Goal: Navigation & Orientation: Find specific page/section

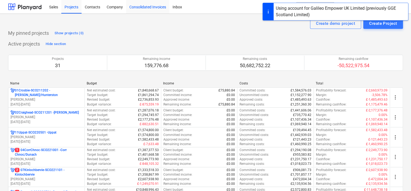
click at [133, 8] on div "Consolidated Invoices" at bounding box center [147, 7] width 43 height 14
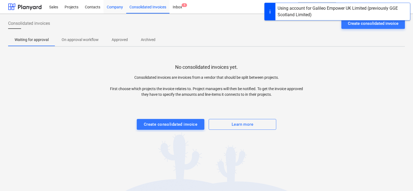
click at [118, 8] on div "Company" at bounding box center [114, 7] width 23 height 14
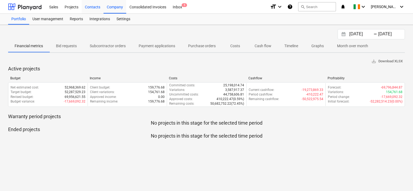
click at [86, 6] on div "Contacts" at bounding box center [93, 7] width 22 height 14
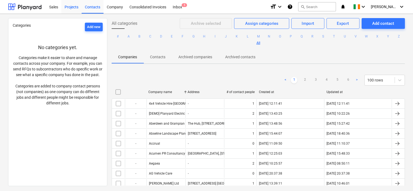
click at [69, 8] on div "Projects" at bounding box center [71, 7] width 20 height 14
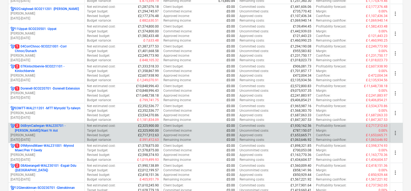
scroll to position [135, 0]
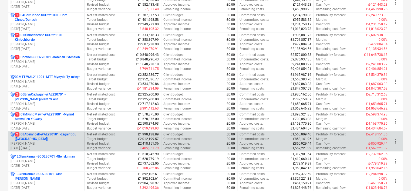
click at [37, 135] on p "2 08Aberangell-WAL230101 - Esgair Ddu ([GEOGRAPHIC_DATA])" at bounding box center [49, 136] width 68 height 9
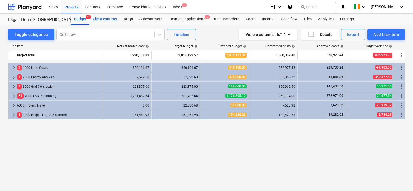
click at [101, 21] on div "Client contract" at bounding box center [104, 19] width 31 height 11
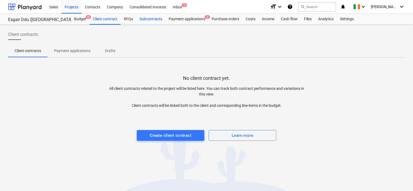
click at [153, 22] on div "Subcontracts" at bounding box center [150, 19] width 29 height 11
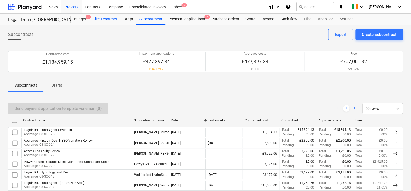
click at [100, 18] on div "Client contract" at bounding box center [104, 19] width 31 height 11
